Goal: Task Accomplishment & Management: Complete application form

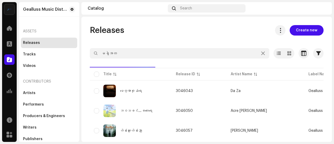
type input "မခွဲအတူ"
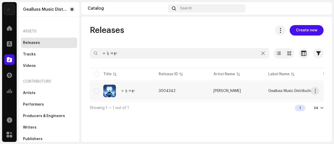
click at [171, 91] on span "3004342" at bounding box center [166, 91] width 17 height 4
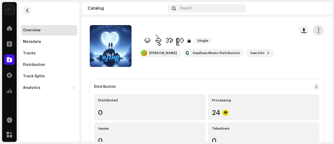
click at [316, 30] on span "button" at bounding box center [318, 30] width 5 height 4
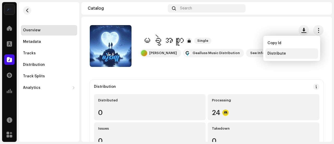
click at [297, 53] on div "Distribute" at bounding box center [291, 53] width 48 height 4
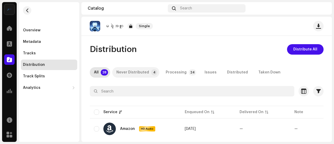
click at [130, 73] on div "Never Distributed" at bounding box center [132, 72] width 33 height 10
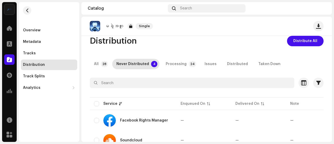
scroll to position [8, 0]
click at [177, 61] on div "Processing" at bounding box center [175, 64] width 21 height 10
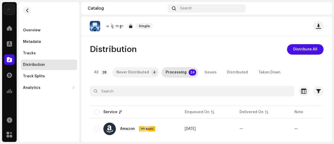
click at [127, 73] on div "Never Distributed" at bounding box center [132, 72] width 33 height 10
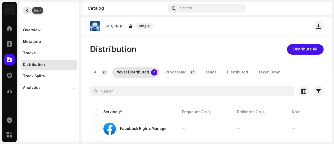
click at [26, 11] on span "button" at bounding box center [27, 10] width 4 height 4
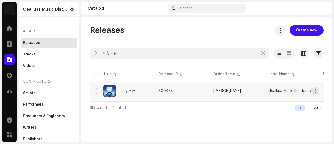
click at [170, 90] on span "3004342" at bounding box center [166, 91] width 17 height 4
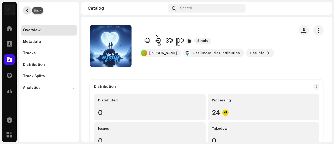
click at [26, 9] on span "button" at bounding box center [27, 10] width 4 height 4
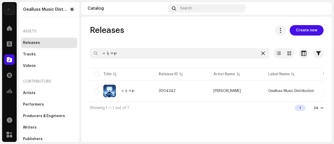
click at [262, 51] on div at bounding box center [263, 53] width 6 height 6
click at [263, 55] on div at bounding box center [263, 53] width 6 height 6
click at [264, 53] on icon at bounding box center [263, 53] width 4 height 4
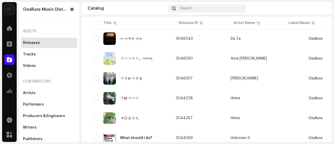
scroll to position [55, 0]
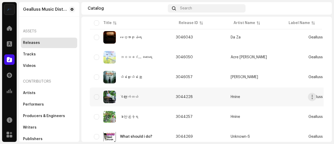
click at [159, 99] on div "ငါကြောက်တယ်" at bounding box center [130, 96] width 73 height 13
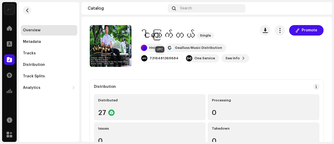
click at [159, 57] on div "7316481369684" at bounding box center [163, 58] width 29 height 4
drag, startPoint x: 159, startPoint y: 57, endPoint x: 181, endPoint y: 64, distance: 23.1
click at [181, 64] on div "ငါကြောက်တယ် Single Hnine Gealluss Music Distribution 7316481369684 One Service …" at bounding box center [171, 46] width 162 height 42
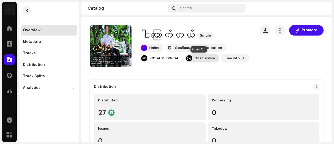
click at [194, 59] on div "One Service" at bounding box center [204, 58] width 21 height 4
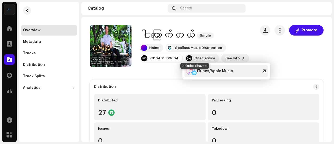
click at [193, 74] on div at bounding box center [194, 72] width 5 height 5
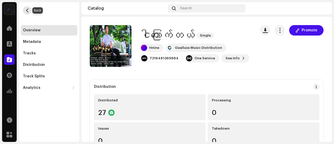
click at [29, 11] on button "button" at bounding box center [27, 10] width 8 height 8
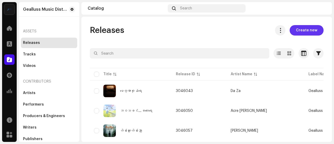
click at [303, 28] on span "Create new" at bounding box center [306, 30] width 21 height 10
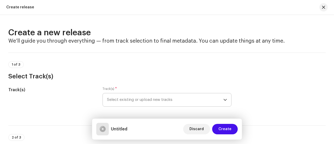
click at [158, 100] on span "Select existing or upload new tracks" at bounding box center [165, 99] width 116 height 13
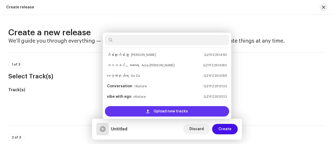
click at [158, 113] on span "Upload new tracks" at bounding box center [171, 111] width 34 height 10
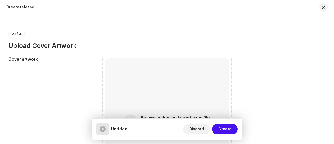
scroll to position [144, 0]
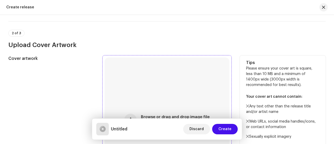
click at [156, 88] on div "Browse or drag and drop image file We support: JPG, JPEG, PNG, JFIF" at bounding box center [167, 119] width 125 height 125
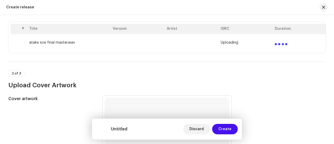
scroll to position [101, 0]
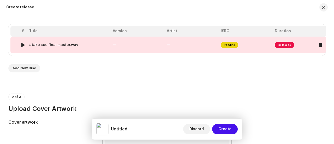
click at [104, 51] on td "atake soe final master.wav" at bounding box center [68, 44] width 83 height 17
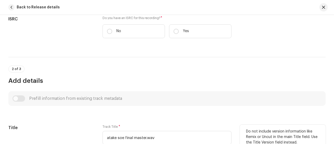
scroll to position [138, 0]
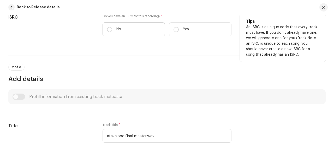
click at [115, 36] on label "No" at bounding box center [133, 29] width 62 height 14
click at [112, 32] on input "No" at bounding box center [109, 29] width 5 height 5
radio input "true"
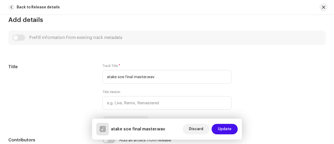
scroll to position [210, 0]
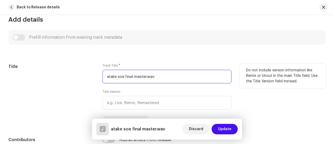
click at [166, 82] on input "atake soe final master.wav" at bounding box center [166, 77] width 129 height 14
type input "a"
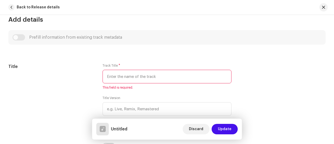
type input "t"
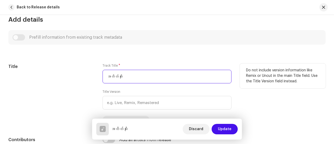
type input "အတိတ်ဆိုး"
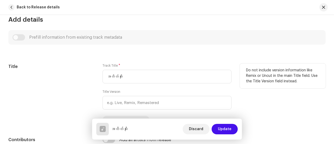
click at [96, 66] on div "Title Track Title * အတိတ်ဆိုး Title Version Localize Your Track Do not include …" at bounding box center [166, 93] width 317 height 60
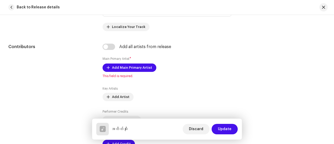
scroll to position [310, 0]
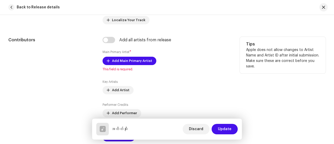
click at [129, 56] on div "Add all artists from release Main Primary Artist * Add Main Primary Artist This…" at bounding box center [166, 92] width 129 height 111
click at [132, 60] on span "Add Main Primary Artist" at bounding box center [132, 61] width 40 height 10
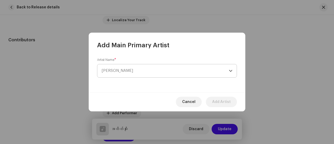
click at [145, 72] on span "Select Artist" at bounding box center [164, 70] width 127 height 13
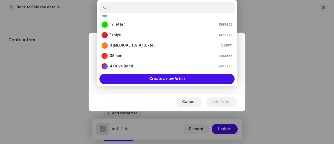
scroll to position [2, 0]
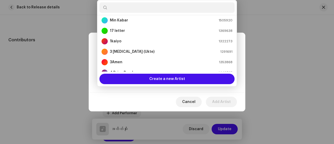
click at [130, 6] on input "text" at bounding box center [166, 7] width 135 height 10
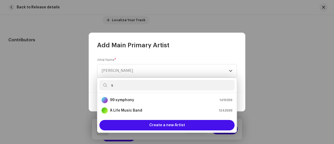
scroll to position [0, 0]
type input "ste"
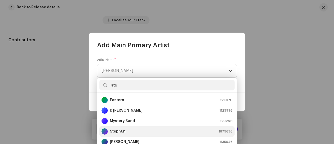
click at [112, 132] on strong "Steph6n" at bounding box center [118, 130] width 16 height 5
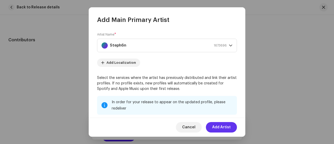
click at [226, 128] on span "Add Artist" at bounding box center [221, 127] width 19 height 10
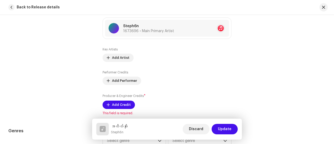
scroll to position [354, 0]
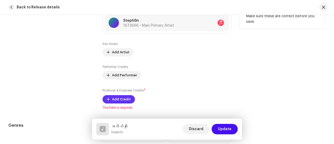
click at [122, 97] on span "Add Credit" at bounding box center [121, 99] width 19 height 10
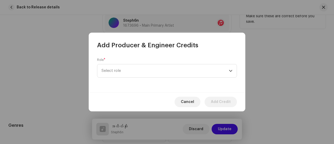
click at [148, 72] on span "Select role" at bounding box center [164, 70] width 127 height 13
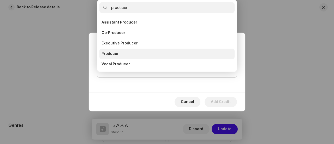
type input "producer"
click at [121, 54] on li "Producer" at bounding box center [166, 53] width 135 height 10
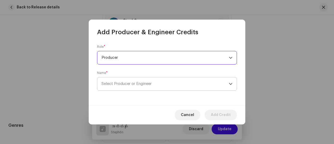
click at [143, 81] on span "Select Producer or Engineer" at bounding box center [164, 83] width 127 height 13
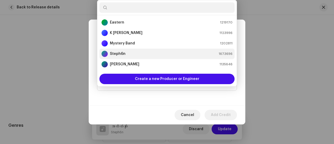
click at [132, 52] on div "Steph6n 1673696" at bounding box center [166, 54] width 131 height 6
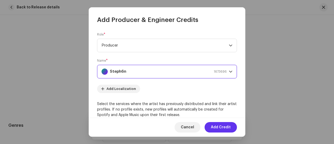
click at [219, 127] on span "Add Credit" at bounding box center [221, 127] width 20 height 10
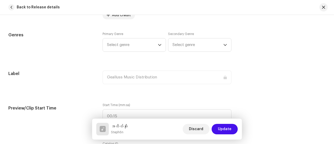
scroll to position [460, 0]
click at [134, 50] on span "Select genre" at bounding box center [132, 45] width 51 height 13
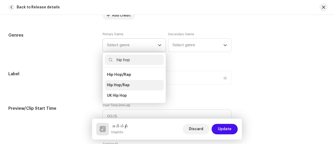
type input "hip hop"
click at [128, 83] on span "Hip Hop/Rap" at bounding box center [118, 84] width 23 height 5
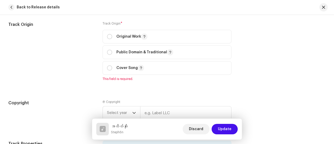
scroll to position [616, 0]
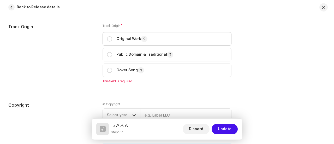
click at [132, 41] on p "Original Work" at bounding box center [131, 39] width 31 height 6
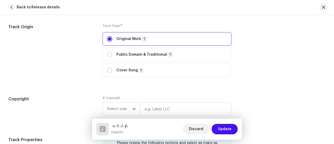
radio input "true"
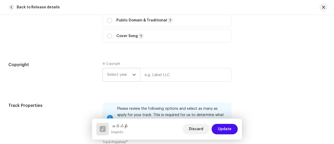
click at [126, 77] on span "Select year" at bounding box center [119, 74] width 25 height 13
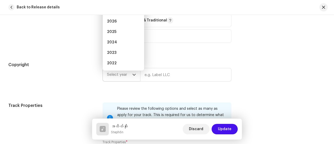
scroll to position [643, 0]
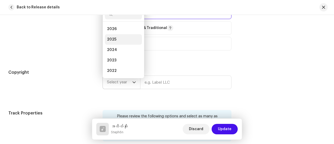
click at [122, 40] on li "2025" at bounding box center [123, 39] width 37 height 10
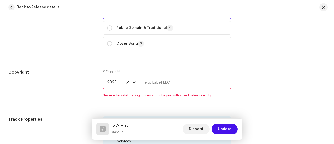
click at [156, 84] on input "text" at bounding box center [185, 82] width 91 height 14
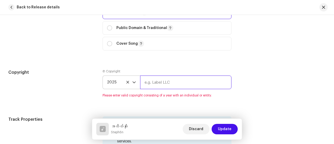
type input "Gealluss Music Distribution"
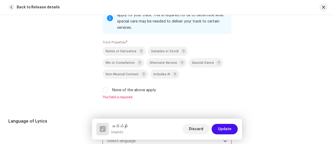
scroll to position [750, 0]
click at [105, 87] on input "None of the above apply" at bounding box center [104, 89] width 5 height 5
checkbox input "true"
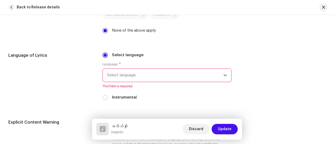
click at [160, 75] on span "Select language" at bounding box center [165, 75] width 116 height 13
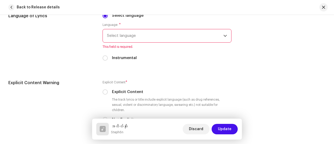
scroll to position [852, 0]
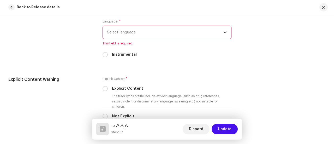
click at [169, 29] on span "Select language" at bounding box center [165, 32] width 116 height 13
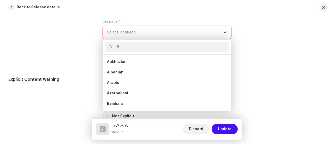
scroll to position [0, 0]
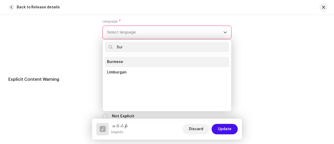
type input "Bur"
click at [121, 59] on span "Burmese" at bounding box center [115, 61] width 16 height 5
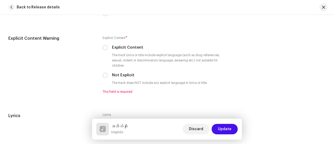
scroll to position [887, 0]
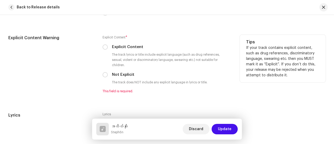
click at [126, 79] on small "The track does NOT include any explicit language in lyrics or title." at bounding box center [159, 81] width 97 height 5
click at [106, 72] on input "Not Explicit" at bounding box center [104, 74] width 5 height 5
radio input "true"
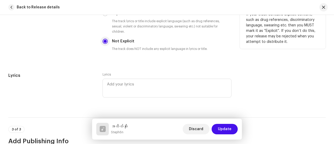
scroll to position [922, 0]
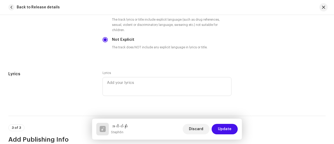
click at [304, 74] on div "Lyrics Lyrics" at bounding box center [166, 87] width 317 height 32
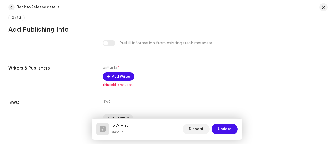
scroll to position [1056, 0]
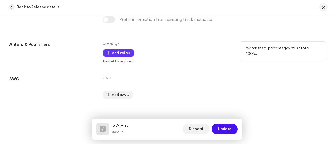
click at [114, 48] on span "Add Writer" at bounding box center [121, 53] width 18 height 10
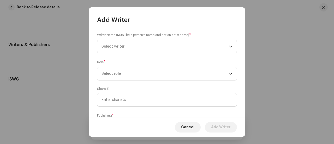
click at [113, 40] on span "Select writer" at bounding box center [164, 46] width 127 height 13
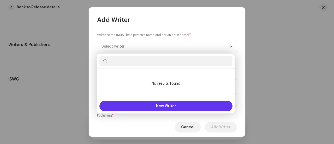
click at [123, 107] on button "New Writer" at bounding box center [165, 106] width 133 height 10
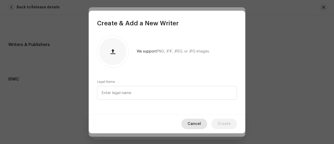
click at [190, 122] on span "Cancel" at bounding box center [193, 123] width 13 height 10
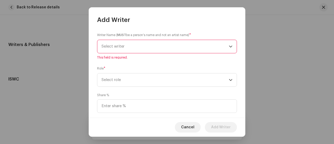
click at [146, 43] on span "Select writer" at bounding box center [164, 46] width 127 height 13
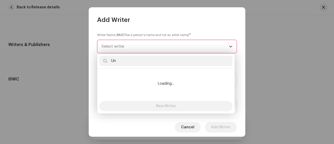
type input "U"
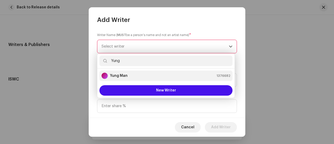
type input "Yung"
click at [128, 76] on div "Yung Man 1376682" at bounding box center [165, 75] width 129 height 6
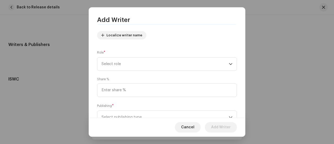
scroll to position [71, 0]
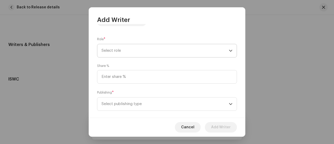
click at [155, 54] on span "Select role" at bounding box center [164, 50] width 127 height 13
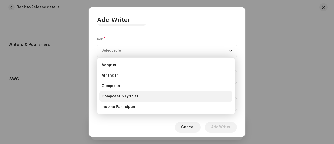
click at [150, 99] on li "Composer & Lyricist" at bounding box center [165, 96] width 133 height 10
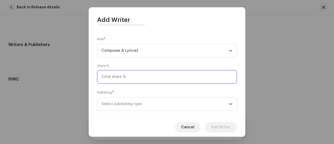
click at [137, 70] on input at bounding box center [167, 77] width 140 height 14
type input "50.00"
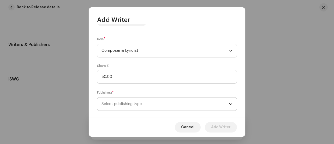
click at [143, 102] on span "Select publishing type" at bounding box center [164, 103] width 127 height 13
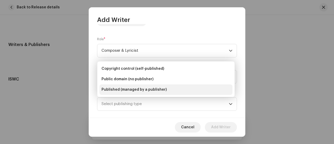
click at [143, 89] on span "Published (managed by a publisher)" at bounding box center [133, 89] width 65 height 5
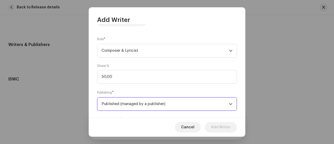
click at [159, 103] on span "Published (managed by a publisher)" at bounding box center [164, 103] width 127 height 13
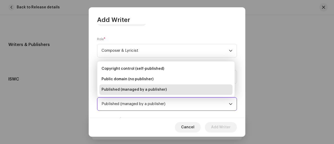
click at [163, 89] on span "Published (managed by a publisher)" at bounding box center [133, 89] width 65 height 5
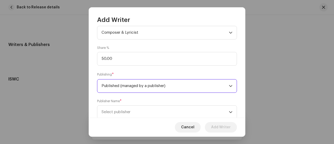
scroll to position [105, 0]
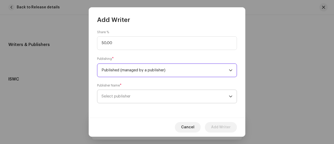
click at [160, 102] on span "Select publisher" at bounding box center [164, 96] width 127 height 13
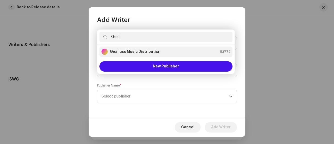
type input "Geal"
click at [147, 54] on strong "Gealluss Music Distribution" at bounding box center [135, 51] width 51 height 5
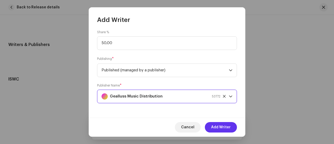
click at [223, 127] on span "Add Writer" at bounding box center [221, 127] width 20 height 10
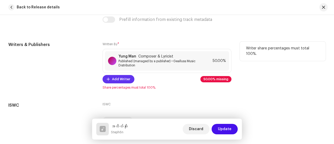
click at [119, 74] on span "Add Writer" at bounding box center [121, 79] width 18 height 10
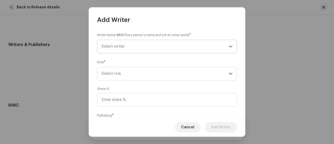
click at [129, 47] on span "Select writer" at bounding box center [164, 46] width 127 height 13
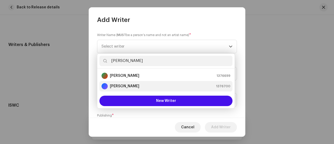
type input "stephen"
click at [126, 89] on li "Stephen Stephen 1376700" at bounding box center [165, 86] width 133 height 10
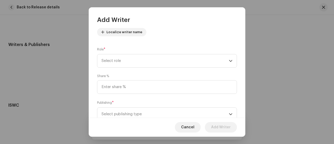
scroll to position [78, 0]
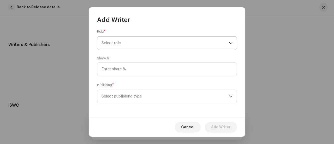
click at [121, 43] on span "Select role" at bounding box center [164, 42] width 127 height 13
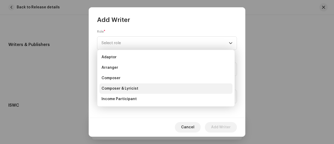
click at [121, 89] on span "Composer & Lyricist" at bounding box center [119, 88] width 37 height 5
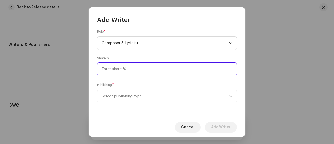
click at [120, 69] on input at bounding box center [167, 69] width 140 height 14
click at [129, 70] on input at bounding box center [167, 69] width 140 height 14
type input "50.00"
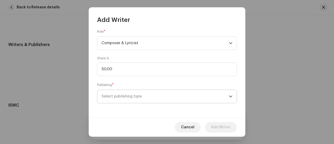
click at [136, 96] on span "Select publishing type" at bounding box center [164, 96] width 127 height 13
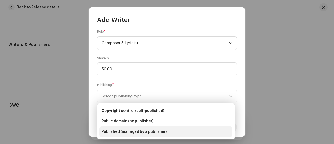
click at [136, 133] on span "Published (managed by a publisher)" at bounding box center [133, 131] width 65 height 5
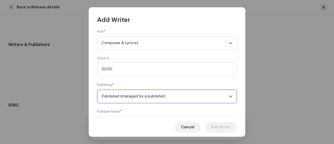
scroll to position [105, 0]
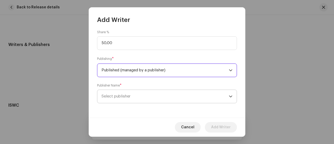
click at [157, 96] on span "Select publisher" at bounding box center [164, 96] width 127 height 13
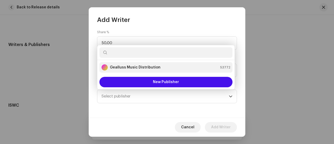
click at [146, 67] on strong "Gealluss Music Distribution" at bounding box center [135, 67] width 51 height 5
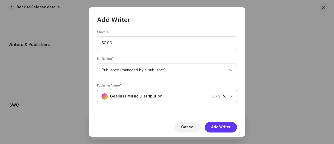
click at [219, 125] on span "Add Writer" at bounding box center [221, 127] width 20 height 10
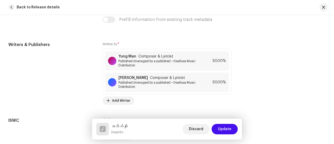
scroll to position [1097, 0]
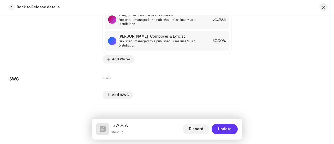
click at [227, 131] on span "Update" at bounding box center [225, 129] width 14 height 10
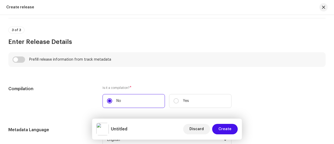
scroll to position [342, 0]
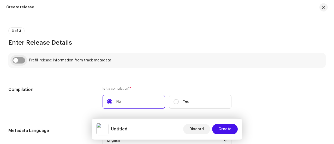
click at [20, 62] on input "checkbox" at bounding box center [19, 60] width 13 height 6
checkbox input "true"
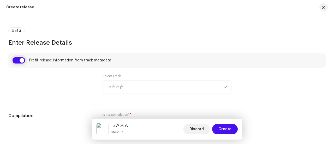
type input "အတိတ်ဆိုး"
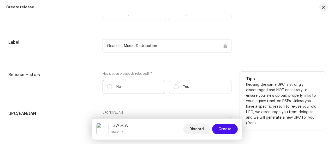
click at [132, 93] on label "No" at bounding box center [133, 87] width 62 height 14
click at [112, 89] on input "No" at bounding box center [109, 86] width 5 height 5
radio input "true"
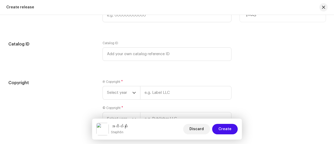
scroll to position [909, 0]
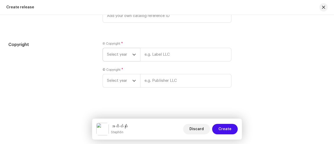
click at [126, 56] on span "Select year" at bounding box center [119, 54] width 25 height 13
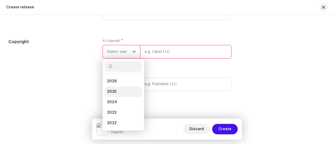
click at [120, 97] on li "2025" at bounding box center [123, 91] width 37 height 10
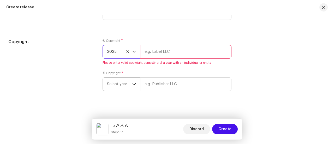
click at [127, 90] on span "Select year" at bounding box center [119, 83] width 25 height 13
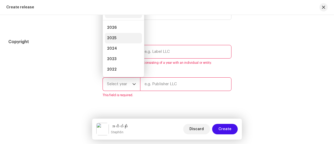
click at [122, 41] on li "2025" at bounding box center [123, 38] width 37 height 10
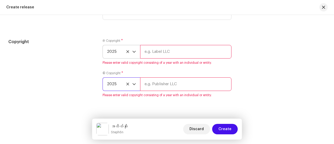
click at [160, 52] on input "text" at bounding box center [185, 52] width 91 height 14
type input "Gealluss Music Distribution"
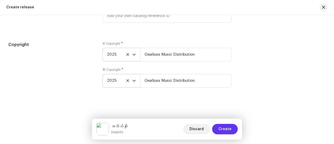
click at [227, 128] on span "Create" at bounding box center [224, 129] width 13 height 10
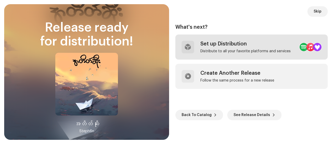
click at [217, 54] on div "Set up Distribution Distribute to all your favorite platforms and services" at bounding box center [251, 46] width 152 height 25
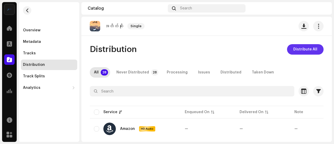
click at [301, 48] on span "Distribute All" at bounding box center [305, 49] width 24 height 10
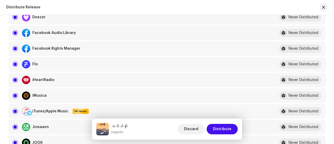
scroll to position [178, 0]
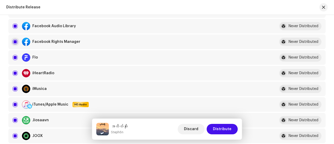
click at [15, 41] on input "checkbox" at bounding box center [15, 41] width 5 height 5
checkbox input "false"
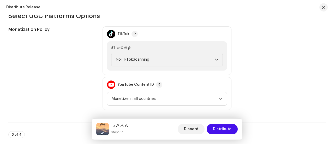
scroll to position [563, 0]
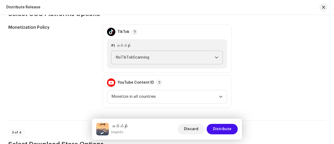
click at [122, 56] on span "NoTikTokScanning" at bounding box center [164, 57] width 99 height 13
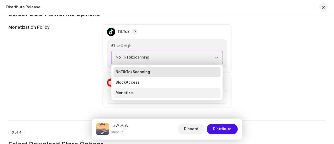
click at [124, 92] on span "Monetize" at bounding box center [123, 92] width 17 height 5
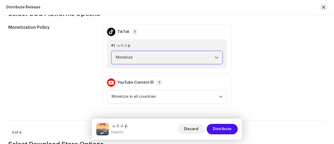
click at [81, 67] on div "Monetization Policy" at bounding box center [51, 65] width 86 height 83
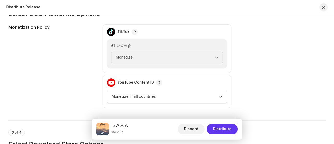
click at [218, 131] on span "Distribute" at bounding box center [222, 129] width 19 height 10
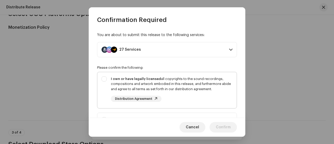
click at [182, 91] on div "I own or have legally licensed all copyrights to the sound recordings, composit…" at bounding box center [171, 83] width 121 height 15
checkbox input "true"
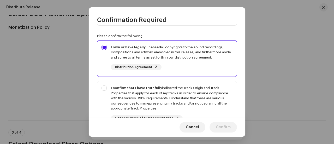
scroll to position [33, 0]
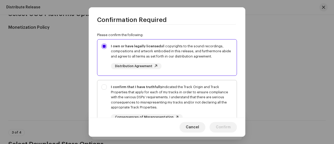
click at [177, 94] on div "I confirm that I have truthfully indicated the Track Origin and Track Propertie…" at bounding box center [171, 97] width 121 height 26
checkbox input "true"
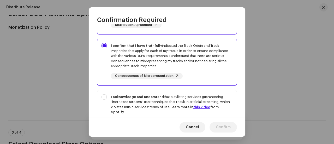
scroll to position [78, 0]
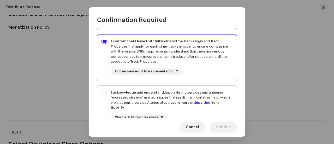
click at [154, 97] on div "I acknowledge and understand that playlisting services guaranteeing "increased …" at bounding box center [171, 100] width 121 height 20
checkbox input "true"
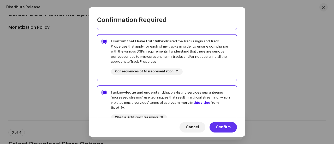
click at [229, 126] on span "Confirm" at bounding box center [223, 127] width 15 height 10
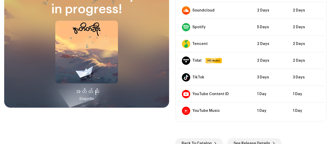
scroll to position [36, 0]
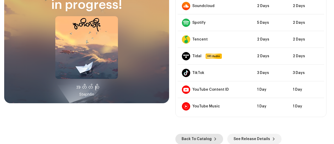
click at [193, 138] on span "Back To Catalog" at bounding box center [196, 138] width 30 height 10
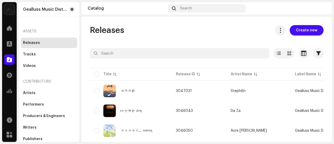
click at [111, 32] on span "Releases" at bounding box center [107, 30] width 34 height 10
click at [138, 32] on div "Releases Create new" at bounding box center [207, 30] width 234 height 10
